Goal: Navigation & Orientation: Find specific page/section

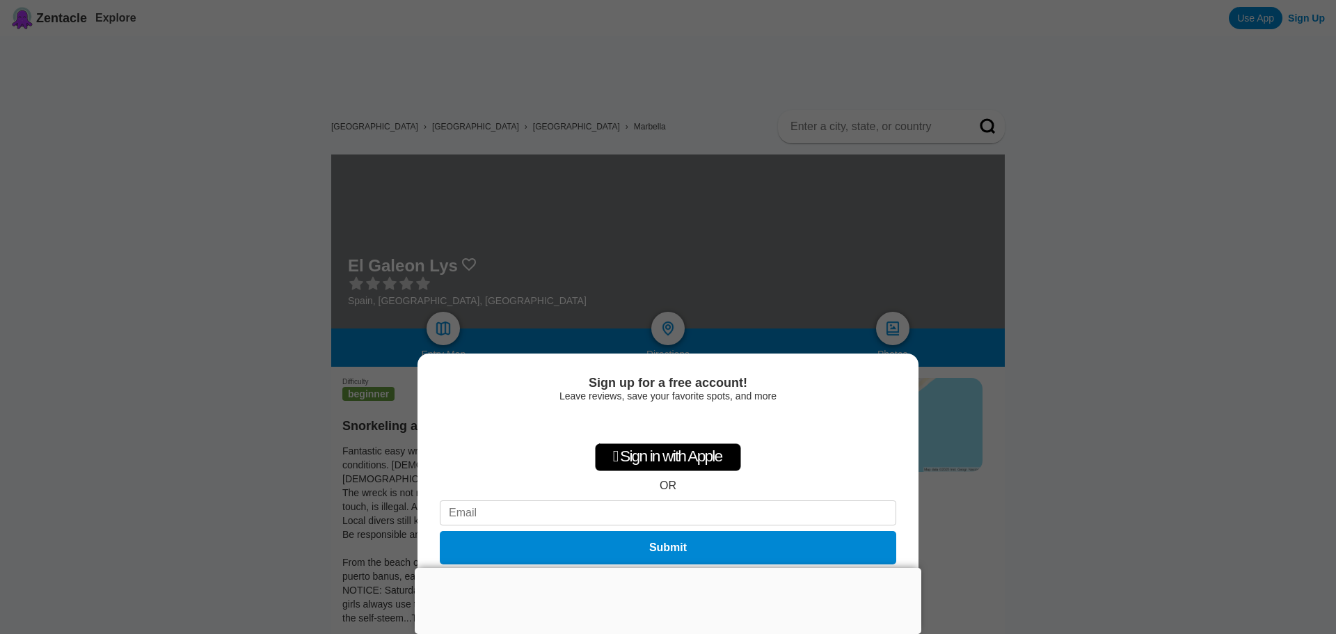
click at [1182, 261] on div "Sign up for a free account! Leave reviews, save your favorite spots, and more …" at bounding box center [668, 317] width 1336 height 634
click at [667, 568] on div at bounding box center [668, 568] width 507 height 0
click at [667, 581] on button "Not now" at bounding box center [668, 582] width 49 height 14
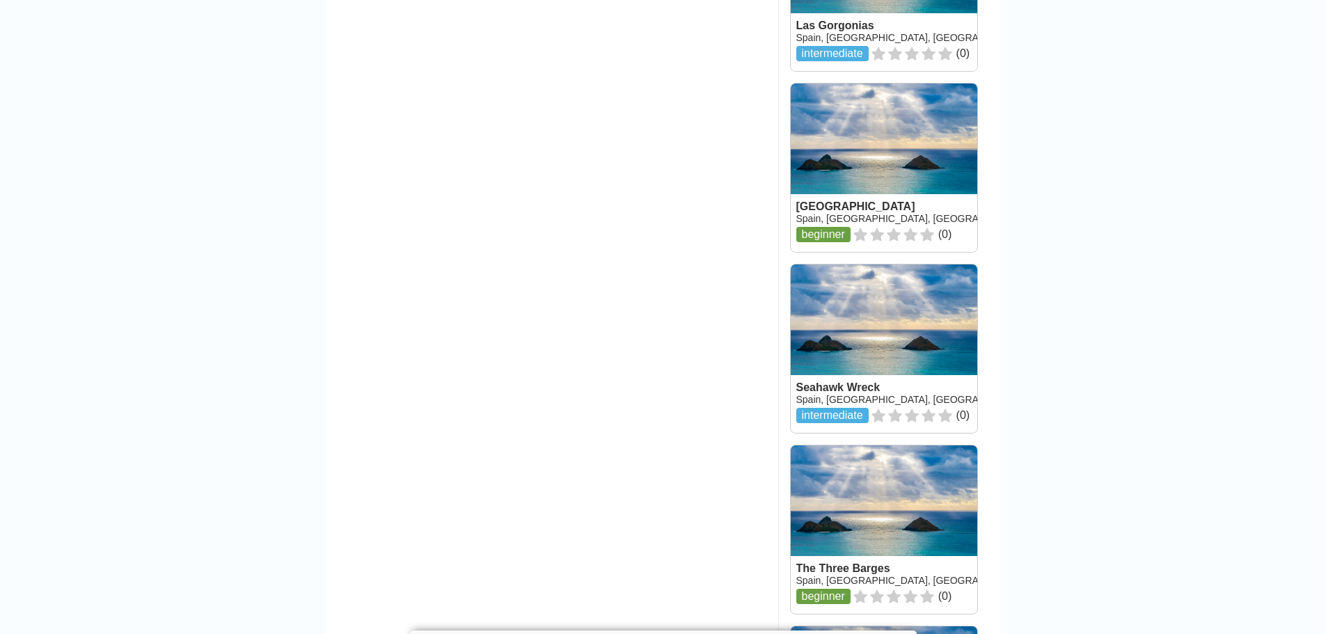
scroll to position [1523, 0]
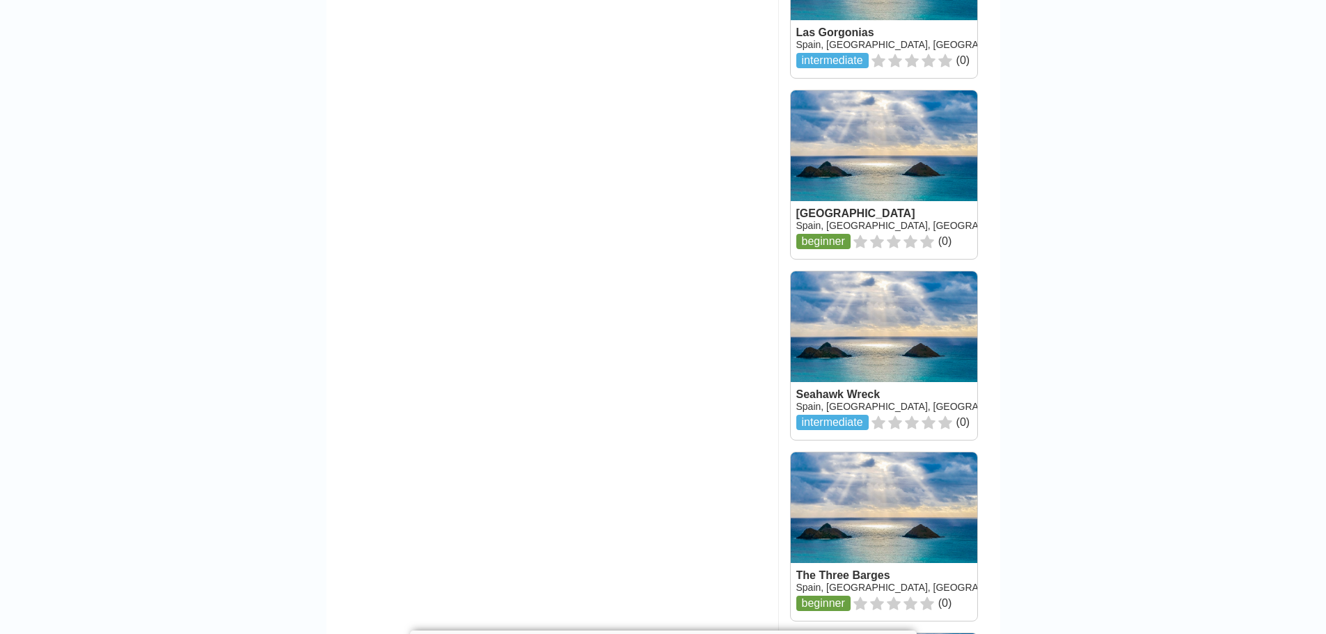
click at [912, 361] on link at bounding box center [884, 355] width 186 height 168
